Goal: Task Accomplishment & Management: Manage account settings

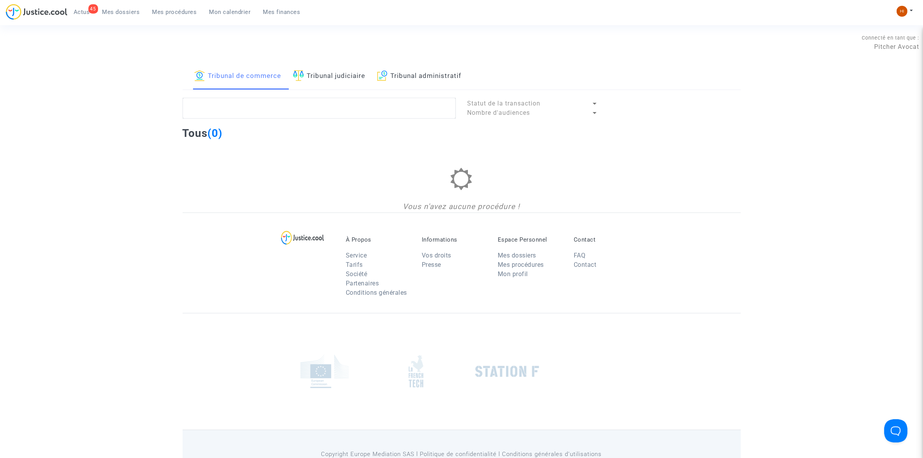
drag, startPoint x: 420, startPoint y: 80, endPoint x: 405, endPoint y: 113, distance: 35.6
click at [420, 80] on link "Tribunal administratif" at bounding box center [419, 76] width 84 height 26
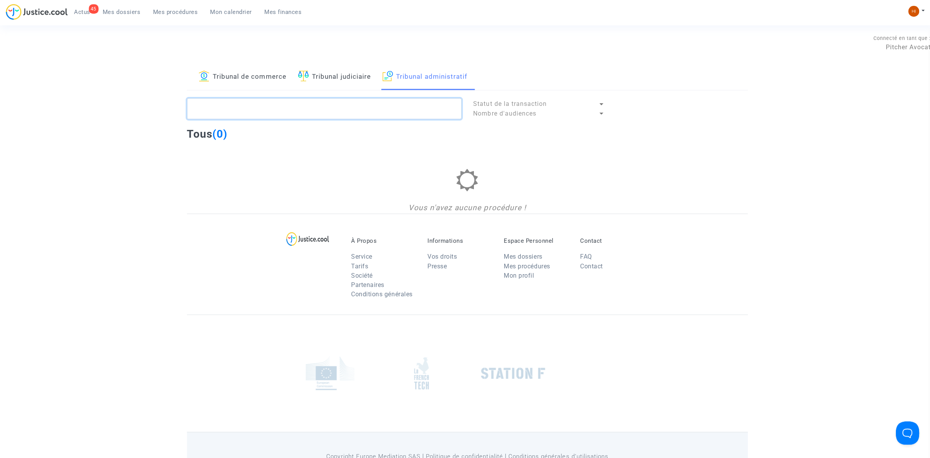
click at [404, 116] on textarea at bounding box center [322, 108] width 273 height 21
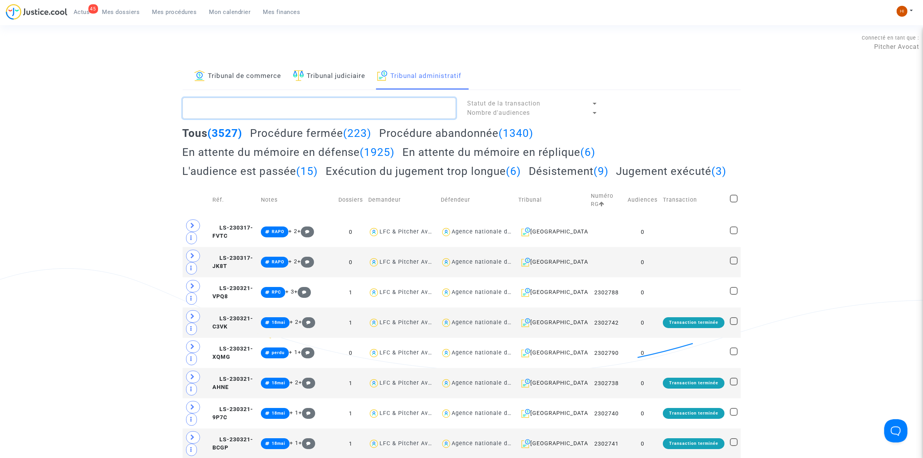
click at [403, 107] on textarea at bounding box center [319, 108] width 273 height 21
paste textarea "LS-250203-G4KR"
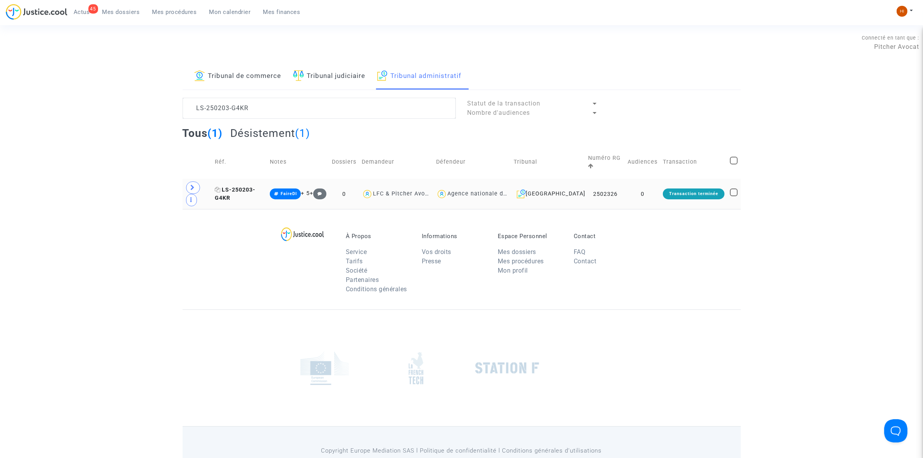
click at [255, 186] on span "LS-250203-G4KR" at bounding box center [235, 193] width 41 height 15
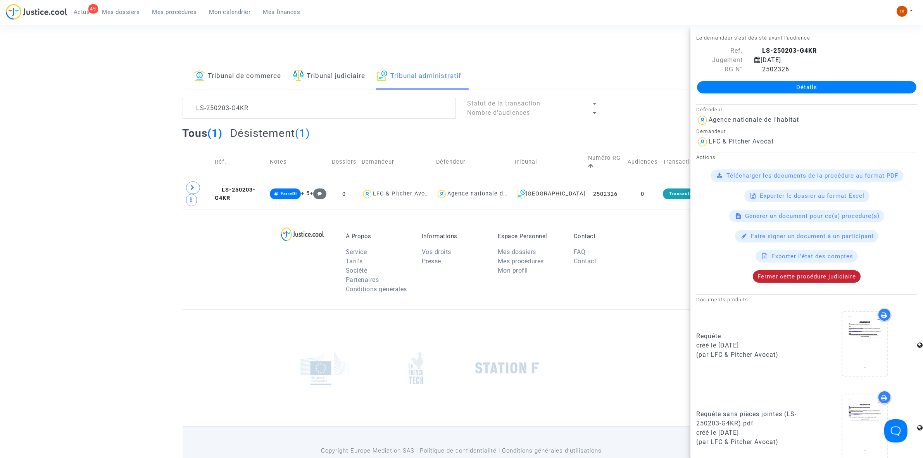
click at [808, 277] on span "Fermer cette procédure judiciaire" at bounding box center [806, 276] width 98 height 7
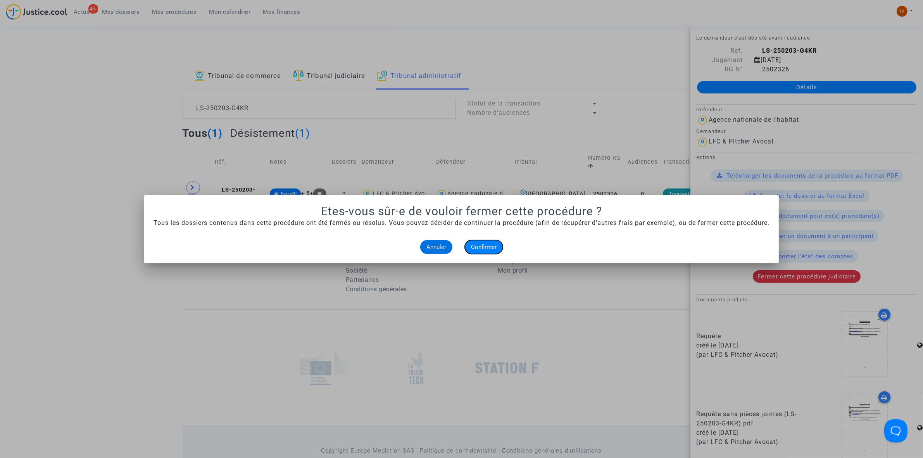
click at [478, 252] on button "Confirmer" at bounding box center [484, 247] width 38 height 14
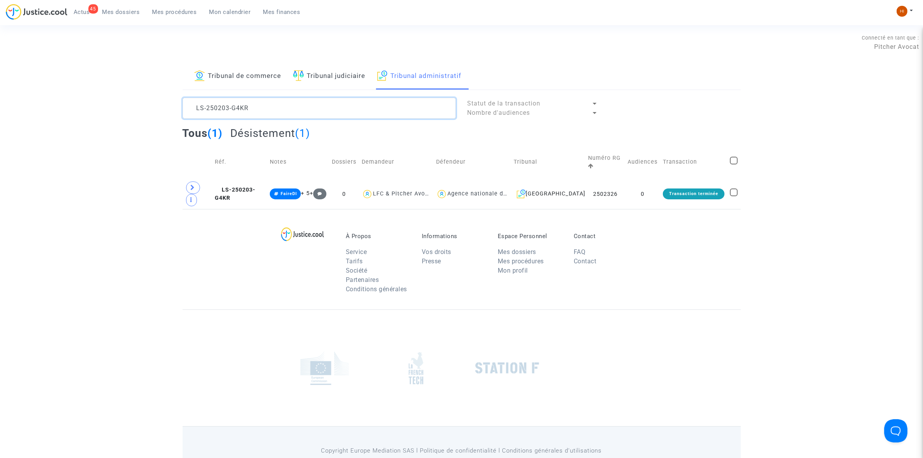
drag, startPoint x: 274, startPoint y: 105, endPoint x: 133, endPoint y: 105, distance: 141.8
click at [133, 106] on div "Tribunal de commerce Tribunal judiciaire Tribunal administratif LS-250203-G4KR …" at bounding box center [461, 136] width 923 height 146
paste textarea "LAPRAY DENIS"
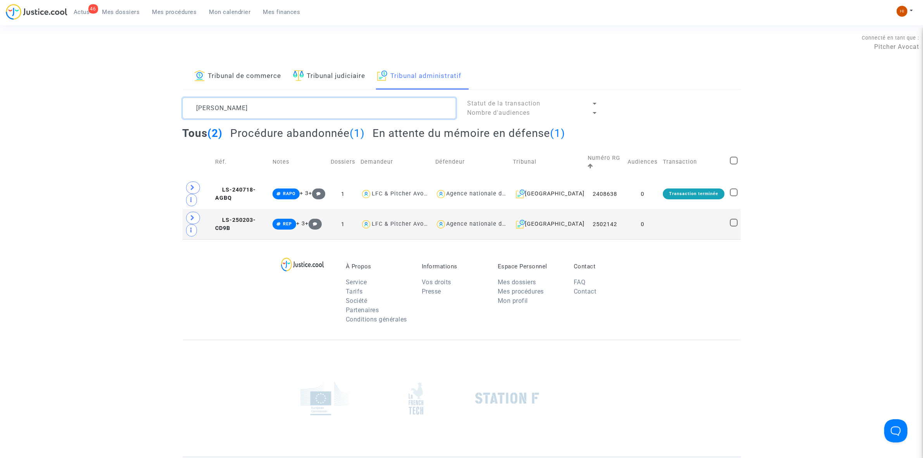
type textarea "LAPRAY DENIS"
click at [255, 209] on td "LS-250203-CD9B" at bounding box center [240, 224] width 57 height 30
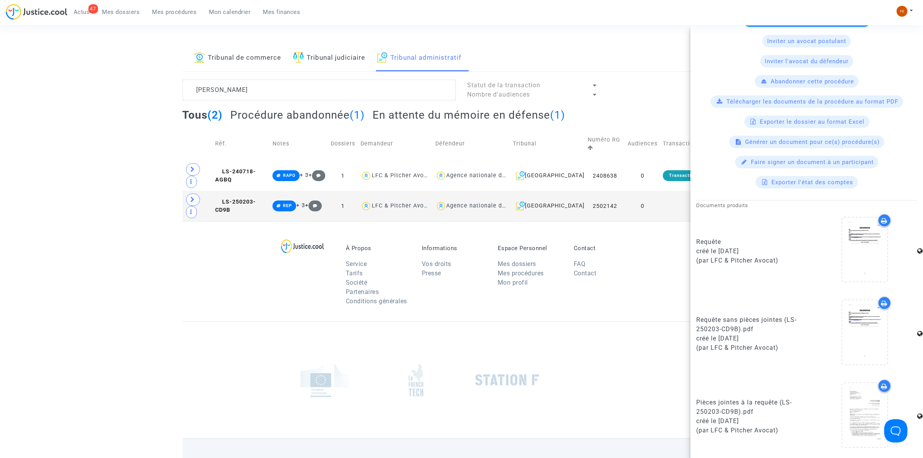
scroll to position [39, 0]
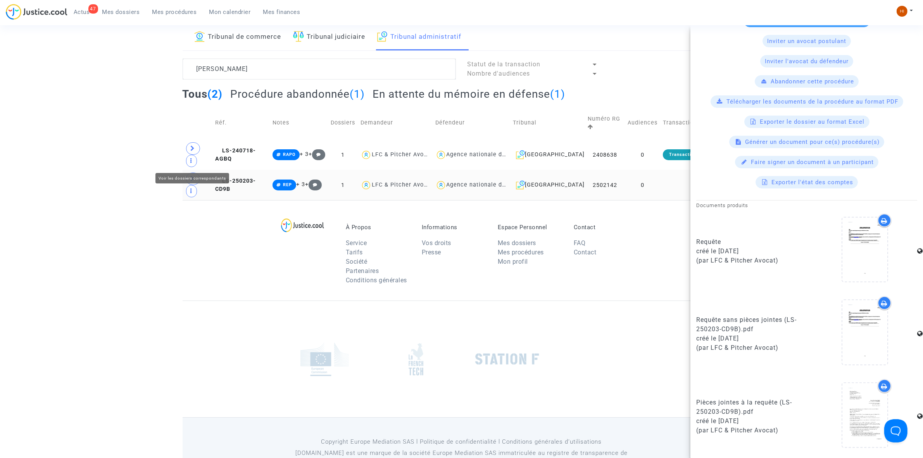
click at [187, 172] on span at bounding box center [193, 178] width 14 height 12
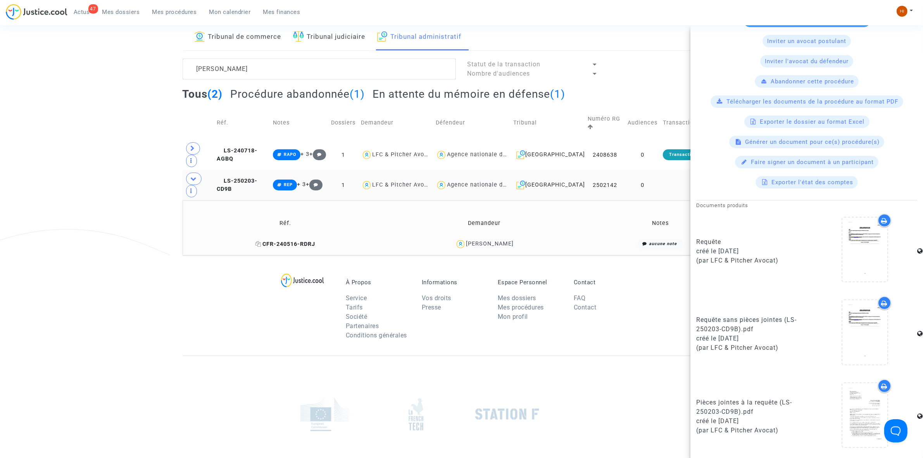
click at [294, 241] on span "CFR-240516-RDRJ" at bounding box center [285, 244] width 60 height 7
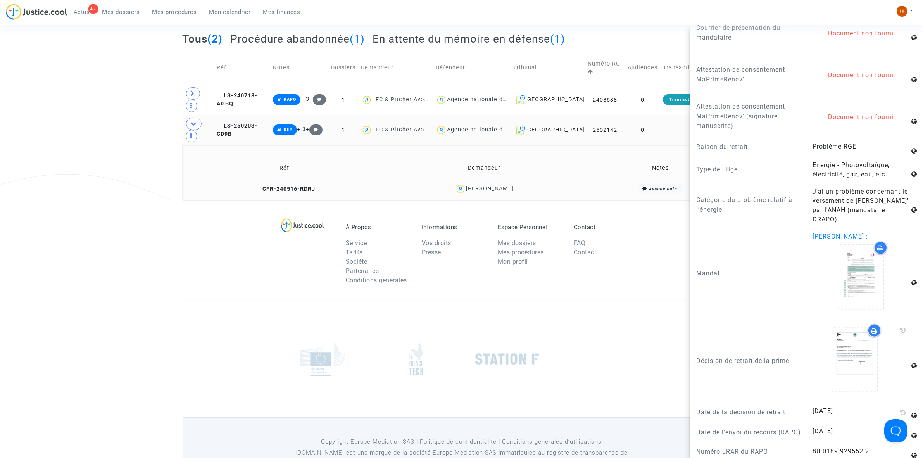
scroll to position [1416, 0]
click at [845, 349] on icon at bounding box center [854, 359] width 25 height 25
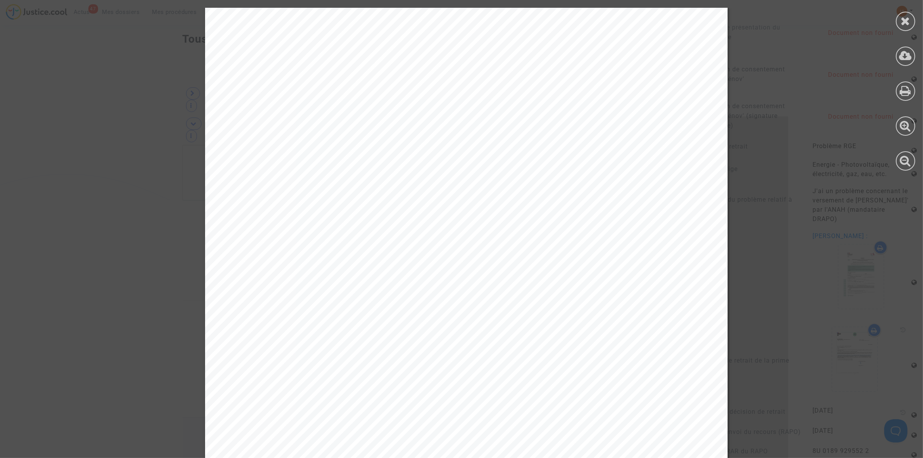
scroll to position [0, 0]
click at [910, 29] on div at bounding box center [905, 21] width 19 height 19
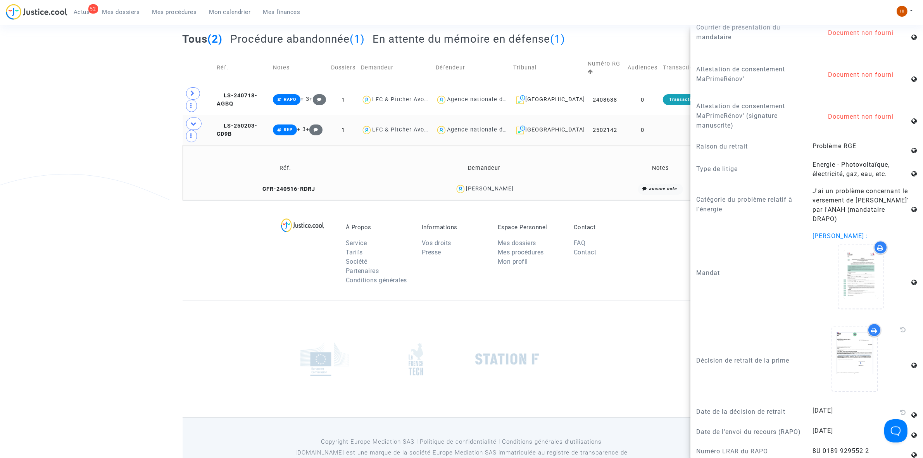
drag, startPoint x: 153, startPoint y: 234, endPoint x: 153, endPoint y: 229, distance: 5.0
click at [153, 234] on footerbar "À Propos Service Tarifs Société Partenaires Conditions générales Informations V…" at bounding box center [461, 344] width 923 height 288
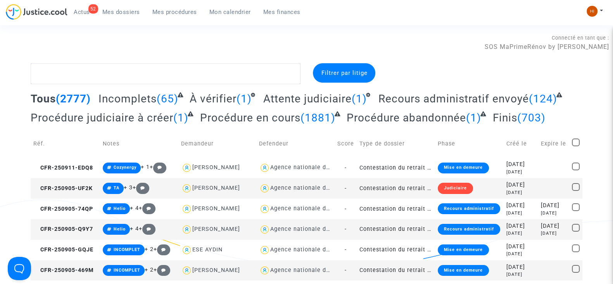
click at [171, 10] on span "Mes procédures" at bounding box center [174, 12] width 45 height 7
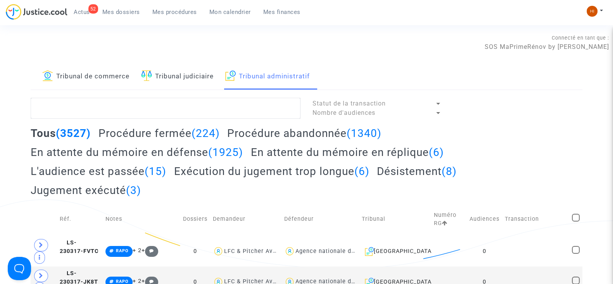
click at [109, 79] on link "Tribunal de commerce" at bounding box center [85, 76] width 87 height 26
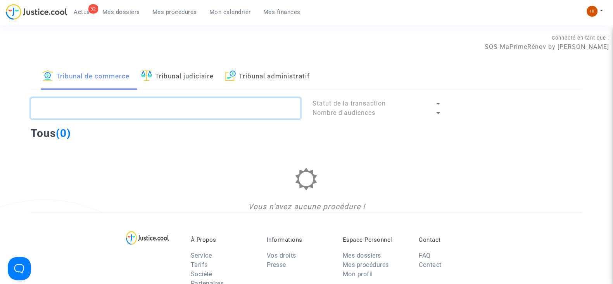
click at [112, 105] on textarea at bounding box center [166, 108] width 270 height 21
type textarea "8JAX"
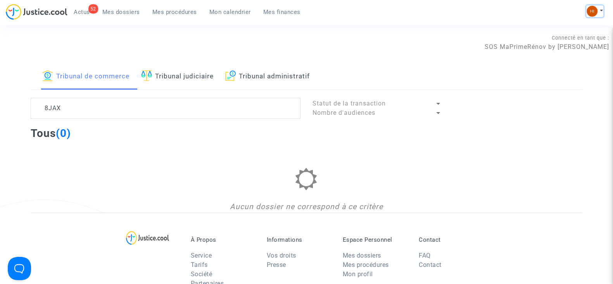
click at [591, 8] on img at bounding box center [591, 11] width 11 height 11
click at [579, 40] on link "Changer de compte" at bounding box center [563, 40] width 78 height 12
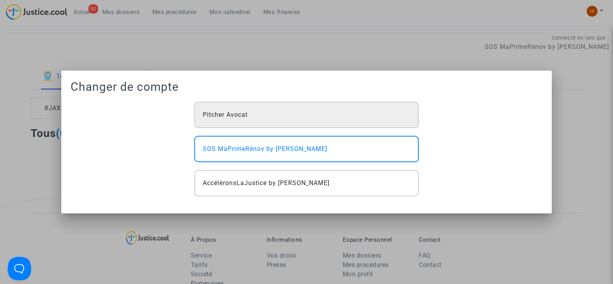
click at [384, 106] on div "Pitcher Avocat" at bounding box center [306, 115] width 224 height 26
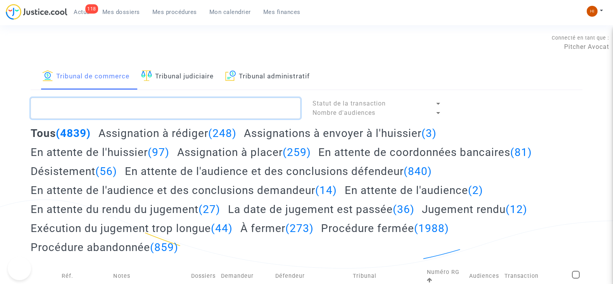
click at [164, 103] on textarea at bounding box center [166, 108] width 270 height 21
